Goal: Task Accomplishment & Management: Complete application form

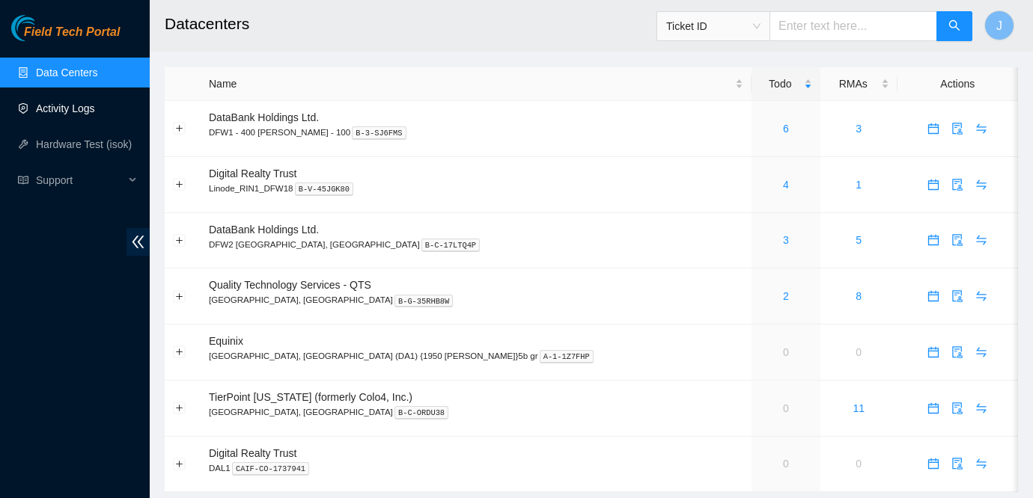
click at [95, 103] on link "Activity Logs" at bounding box center [65, 109] width 59 height 12
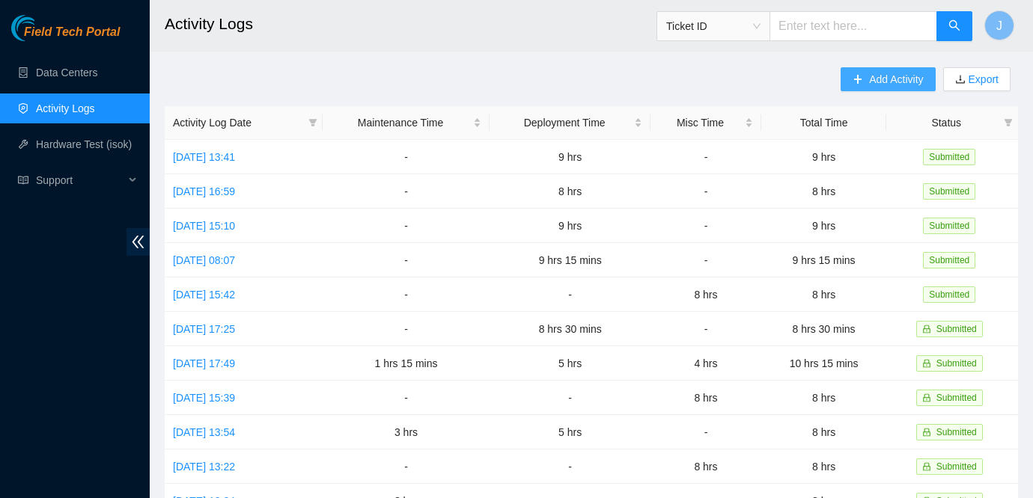
click at [859, 70] on button "Add Activity" at bounding box center [887, 79] width 94 height 24
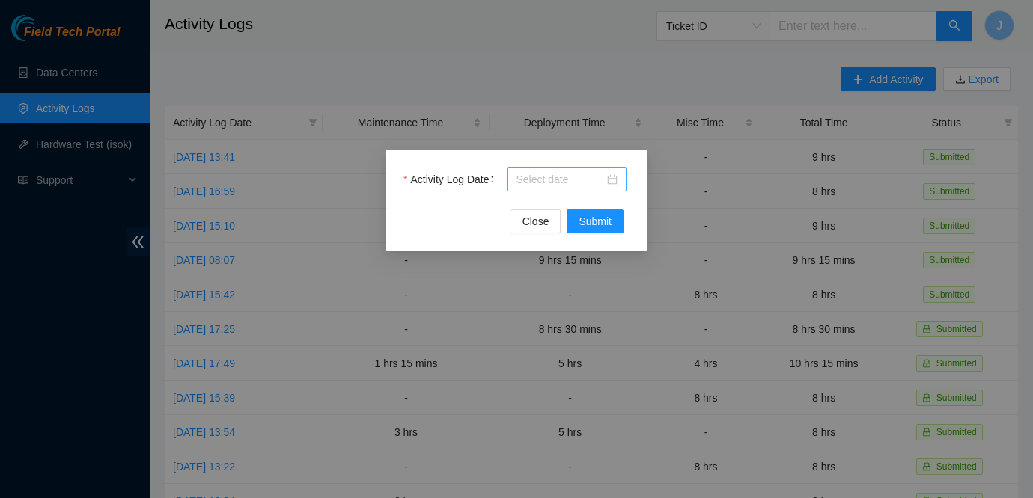
click at [619, 180] on div at bounding box center [567, 180] width 120 height 24
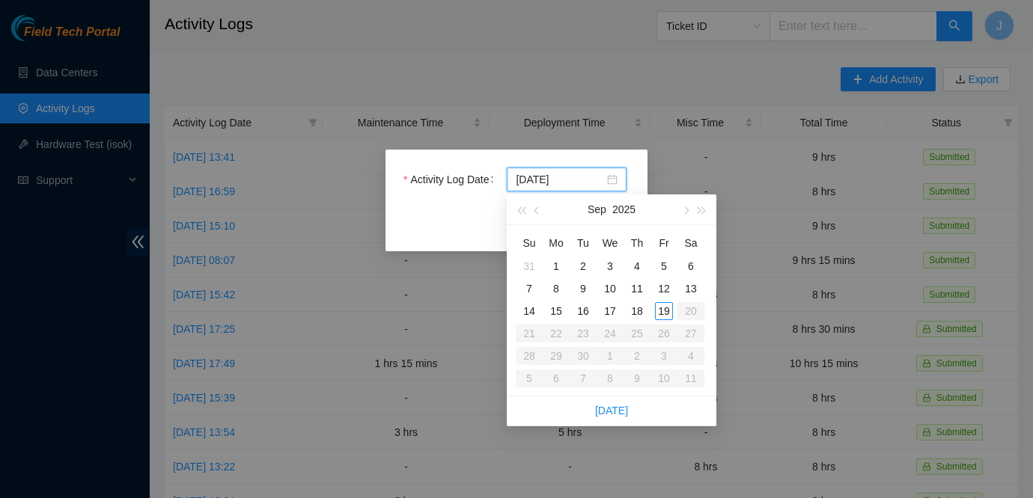
type input "2025-09-19"
click at [669, 308] on div "19" at bounding box center [664, 311] width 18 height 18
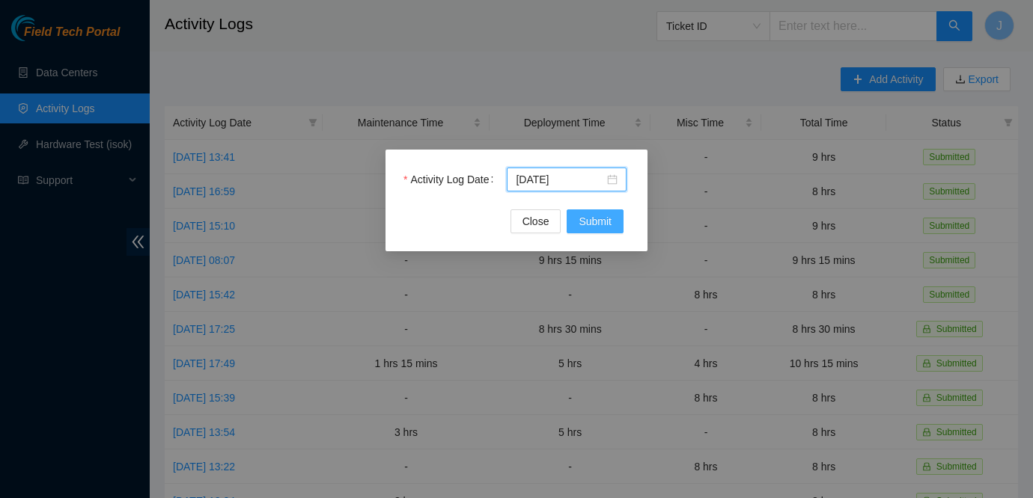
click at [597, 222] on span "Submit" at bounding box center [595, 221] width 33 height 16
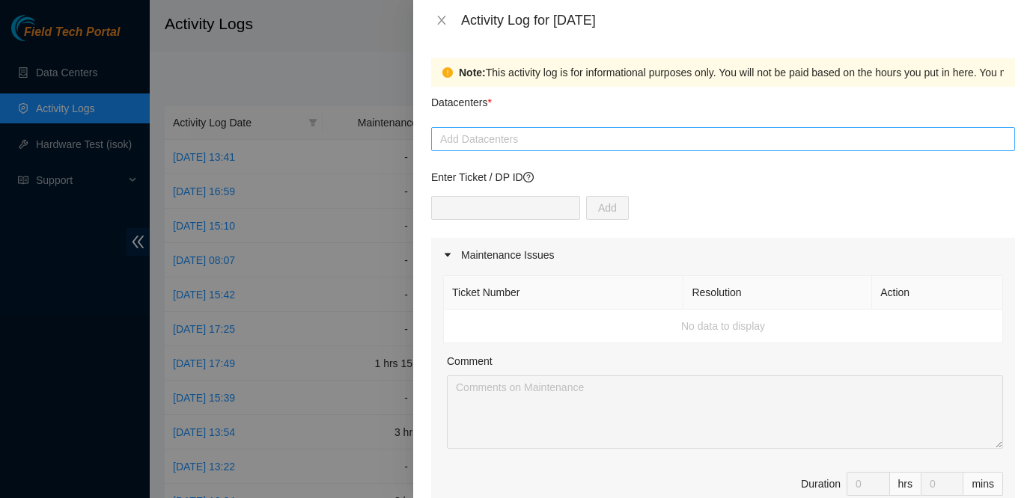
click at [624, 132] on div at bounding box center [723, 139] width 576 height 18
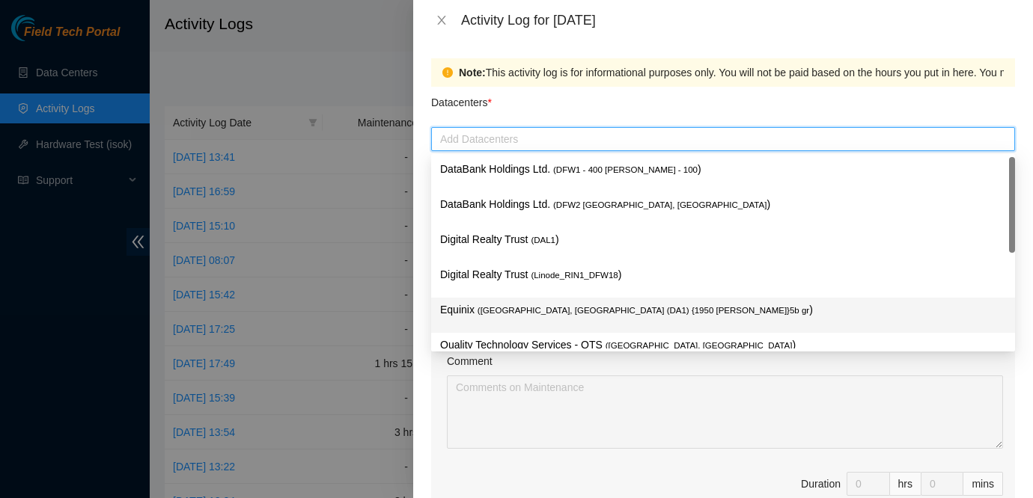
click at [537, 309] on span "( Dallas, TX (DA1) {1950 N. Stemmons}5b gr" at bounding box center [643, 310] width 332 height 9
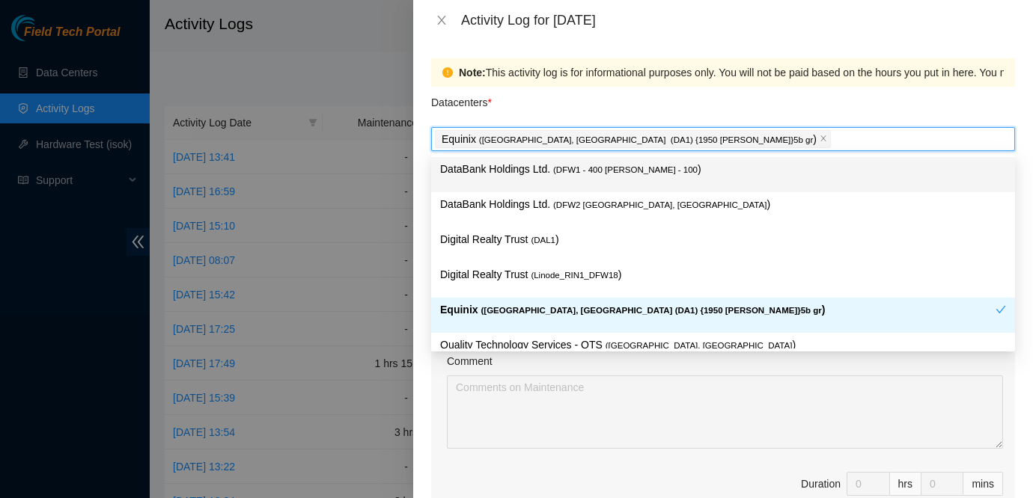
click at [529, 107] on div "Datacenters *" at bounding box center [723, 107] width 584 height 40
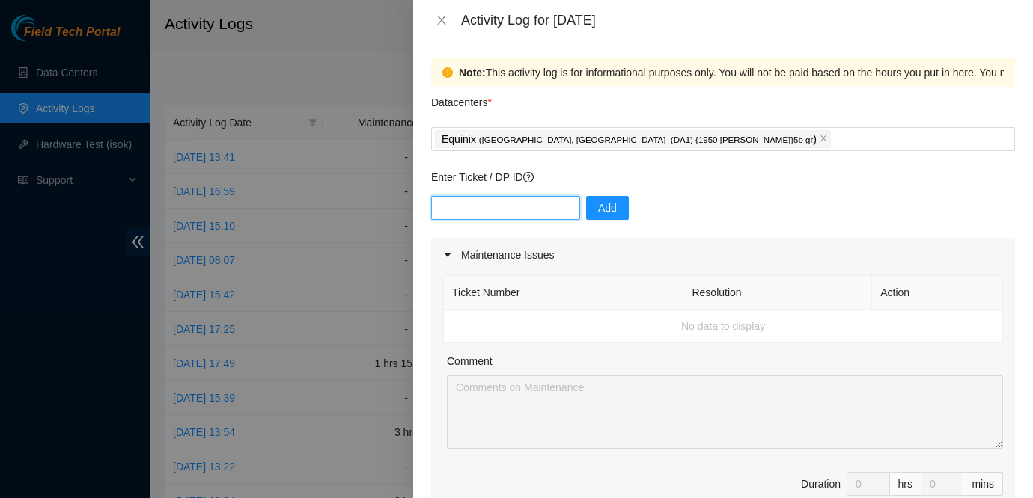
click at [515, 213] on input "text" at bounding box center [505, 208] width 149 height 24
type input "DP84331"
click at [598, 204] on span "Add" at bounding box center [607, 208] width 19 height 16
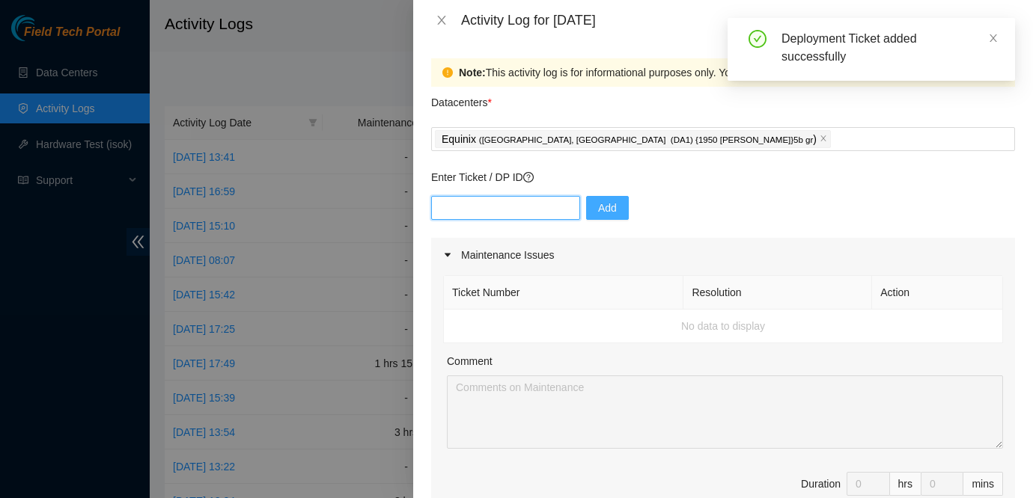
click at [502, 210] on input "text" at bounding box center [505, 208] width 149 height 24
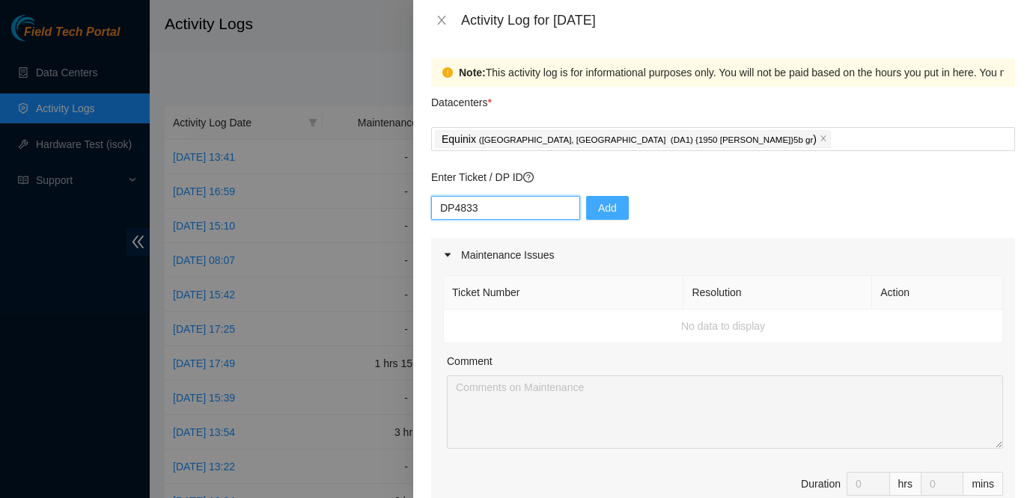
type input "DP48333"
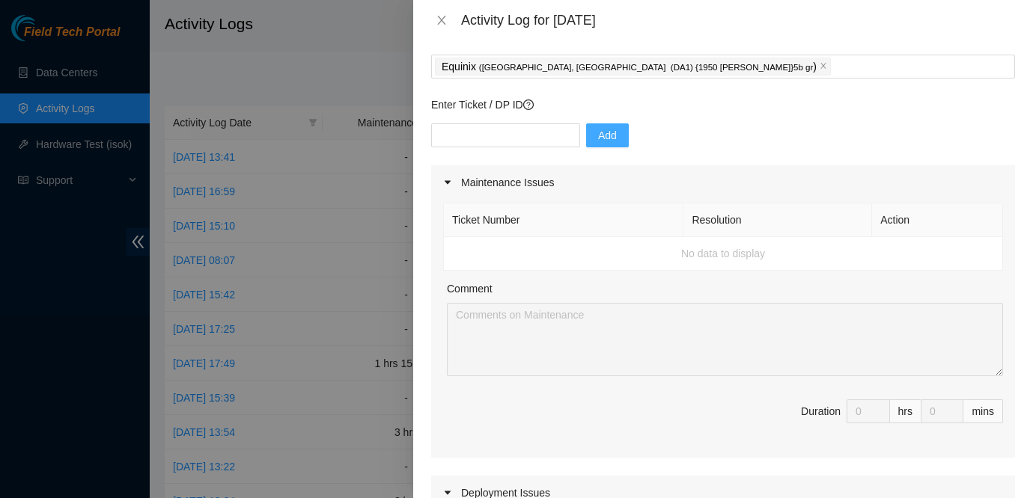
scroll to position [73, 0]
click at [519, 129] on input "text" at bounding box center [505, 135] width 149 height 24
type input "DP48333"
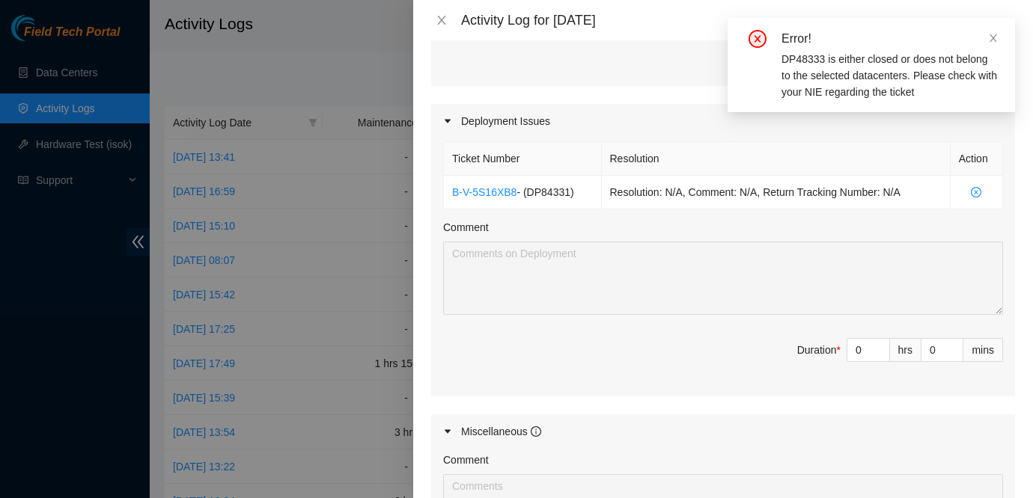
scroll to position [462, 0]
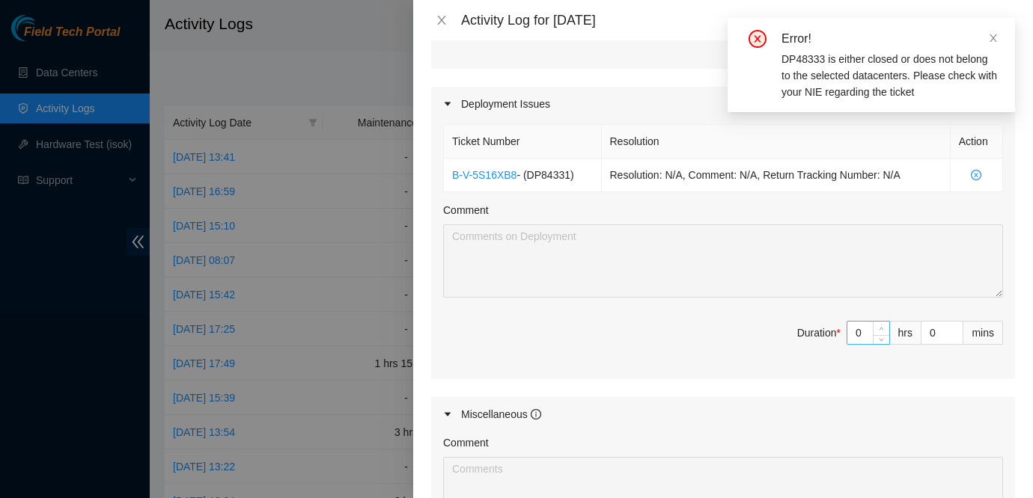
click at [877, 326] on span "up" at bounding box center [881, 329] width 9 height 9
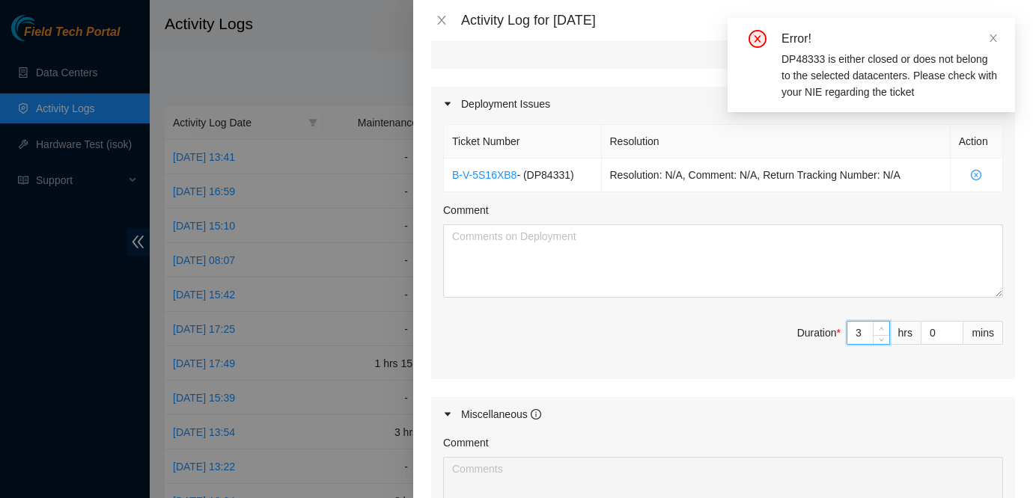
type input "3"
click at [877, 326] on span "up" at bounding box center [881, 329] width 9 height 9
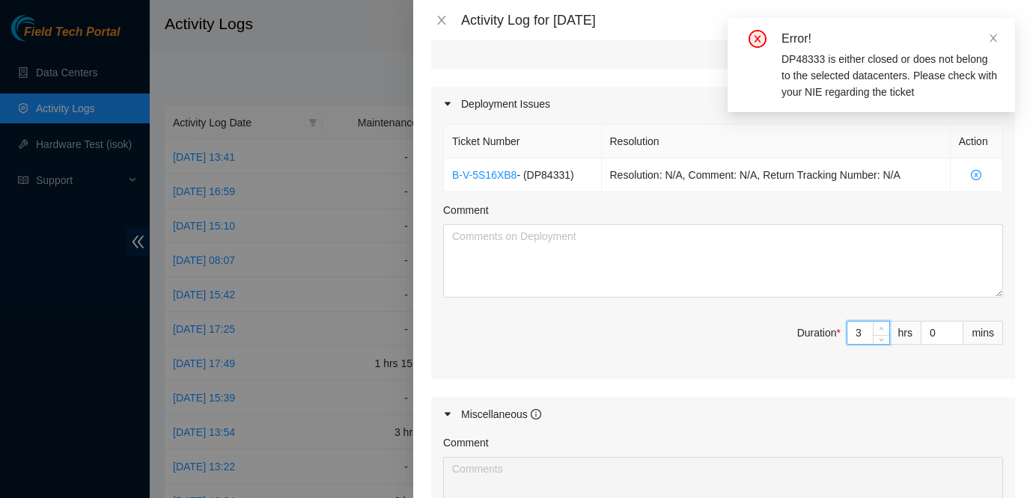
type input "5"
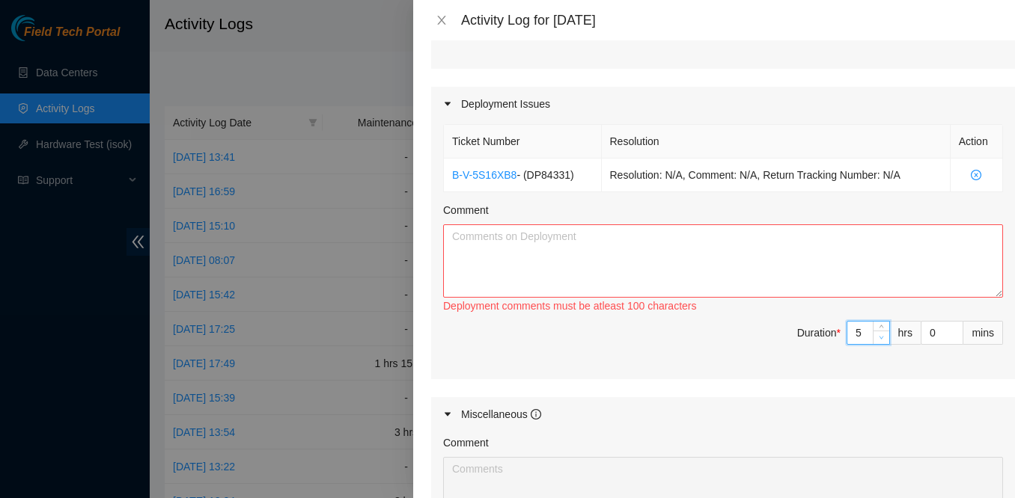
type input "4"
click at [880, 333] on span "down" at bounding box center [881, 337] width 9 height 9
type input "5"
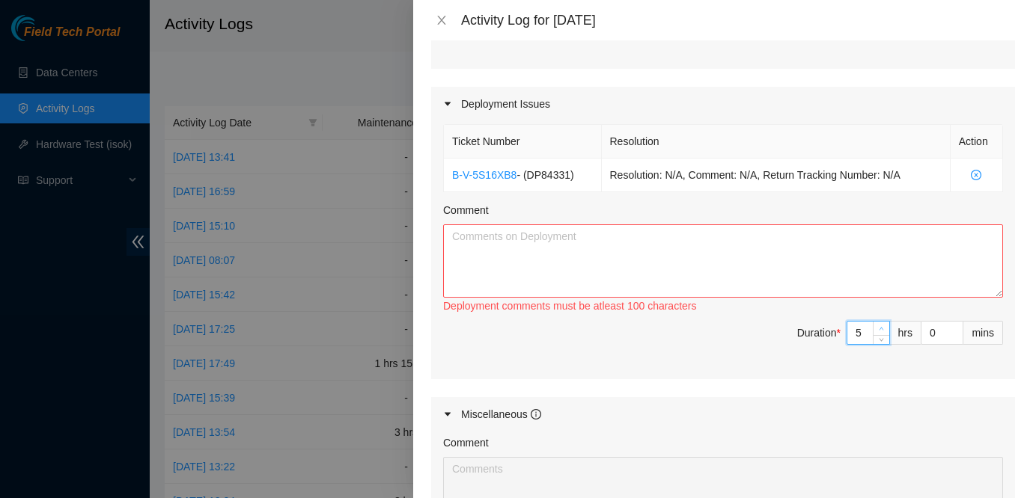
click at [880, 328] on icon "up" at bounding box center [881, 329] width 4 height 3
type input "6"
click at [880, 328] on icon "up" at bounding box center [881, 329] width 4 height 3
type input "7"
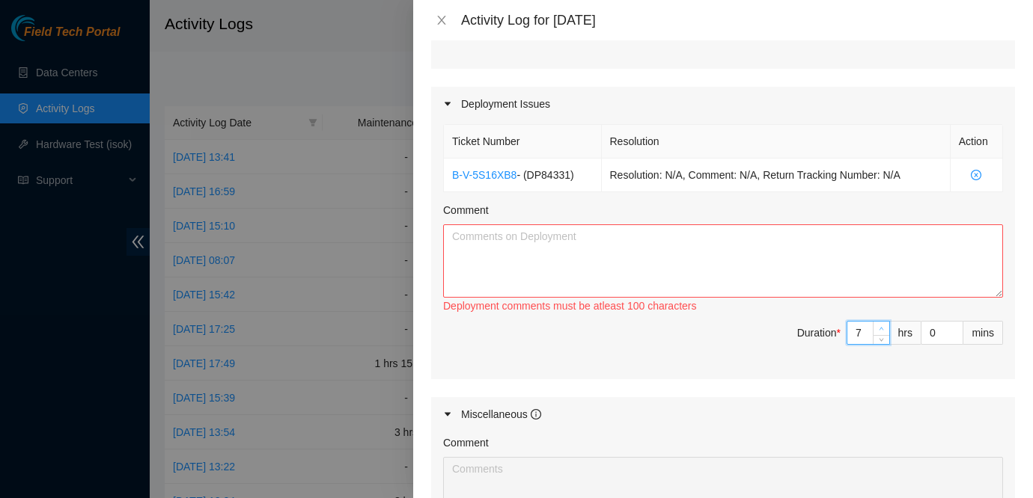
type input "7"
click at [880, 328] on icon "up" at bounding box center [881, 329] width 4 height 3
type input "8"
click at [880, 328] on icon "up" at bounding box center [881, 329] width 4 height 3
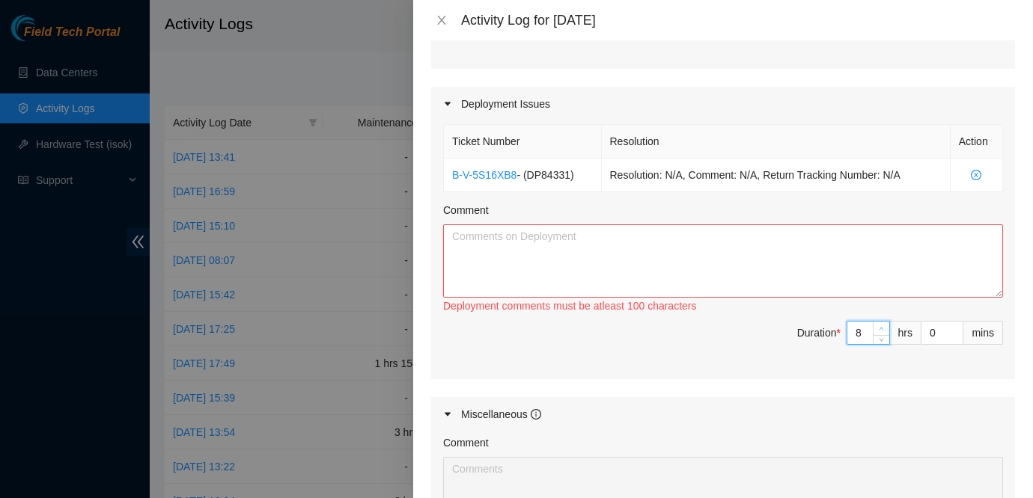
type input "9"
click at [880, 328] on icon "up" at bounding box center [881, 329] width 4 height 3
type input "8"
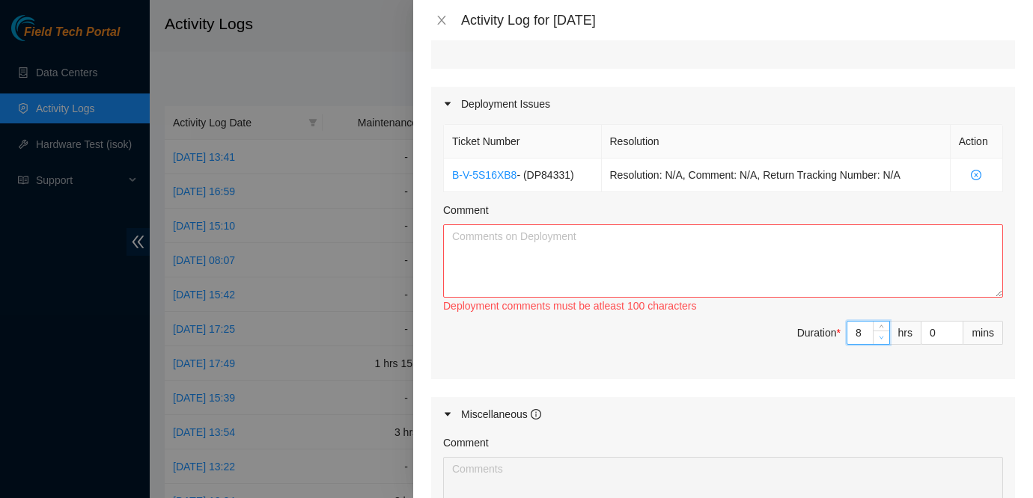
click at [880, 340] on icon "down" at bounding box center [881, 337] width 5 height 5
click at [787, 283] on textarea "Comment" at bounding box center [723, 261] width 560 height 73
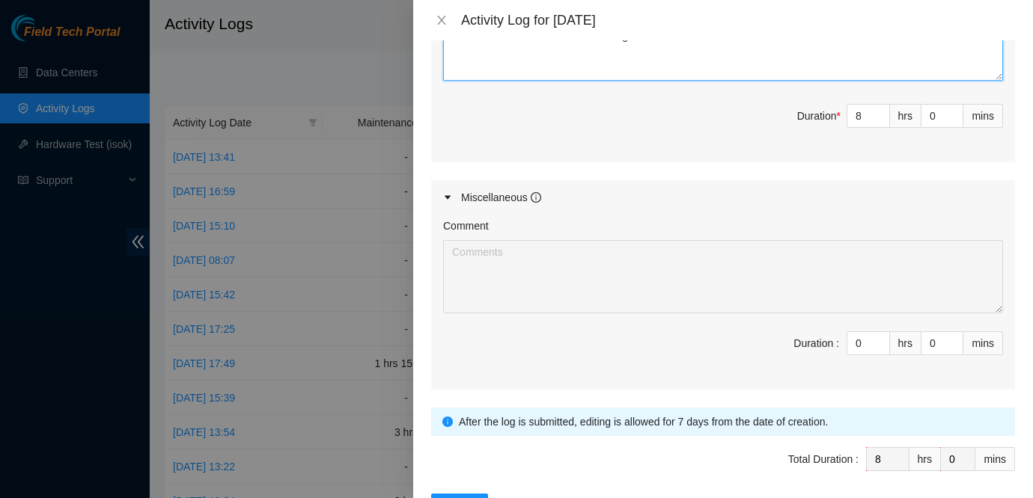
scroll to position [734, 0]
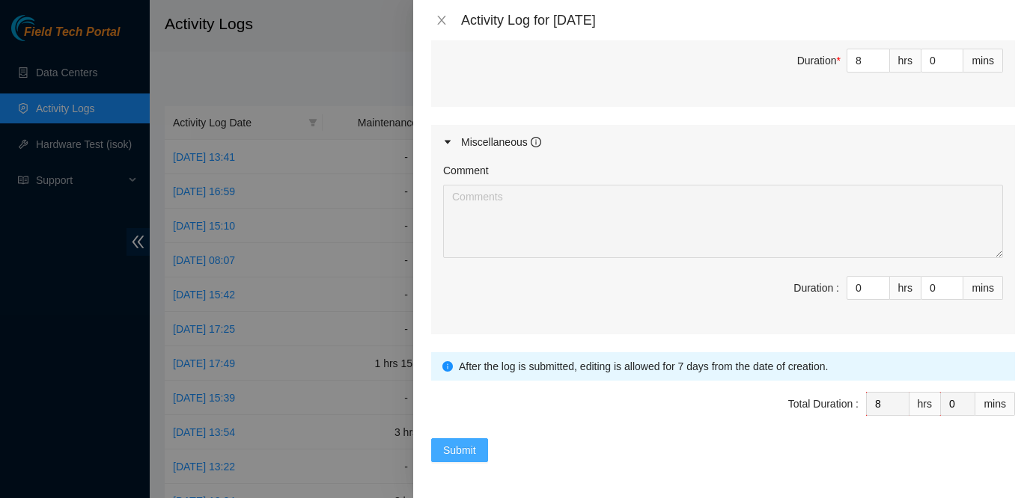
type textarea "Worked on Racking the Juniper in the rack 219. We racked two Junipers but the D…"
click at [462, 445] on span "Submit" at bounding box center [459, 450] width 33 height 16
